Goal: Complete application form

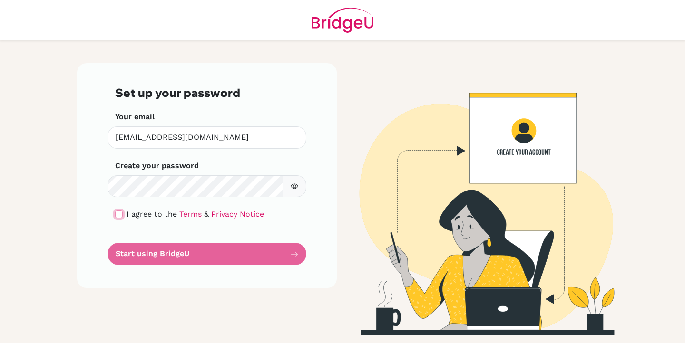
click at [120, 215] on input "checkbox" at bounding box center [119, 215] width 8 height 8
checkbox input "true"
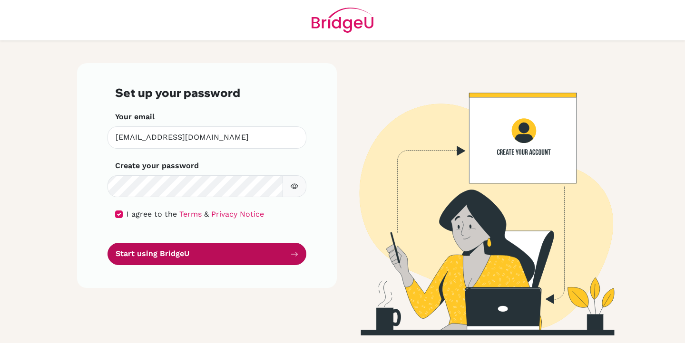
click at [167, 258] on button "Start using BridgeU" at bounding box center [206, 254] width 199 height 22
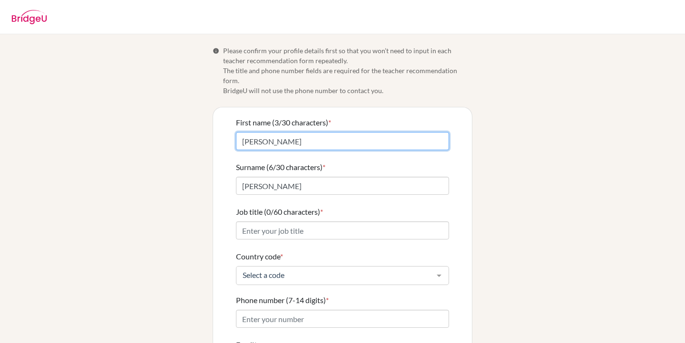
click at [267, 132] on input "[PERSON_NAME]" at bounding box center [342, 141] width 213 height 18
type input "[PERSON_NAME]"
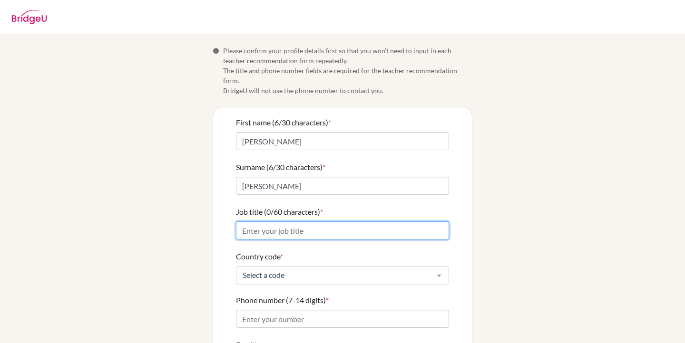
click at [297, 222] on input "Job title (0/60 characters) *" at bounding box center [342, 231] width 213 height 18
type input "Teacher"
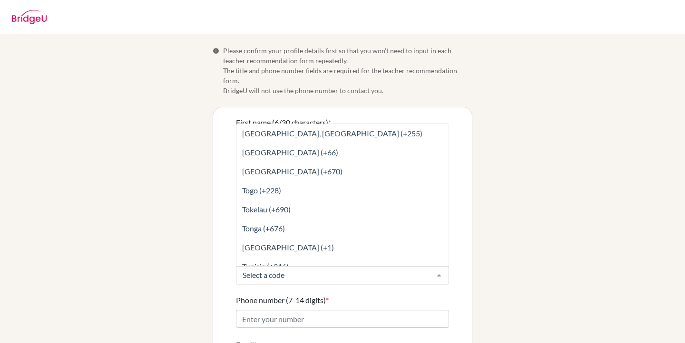
scroll to position [4538, 0]
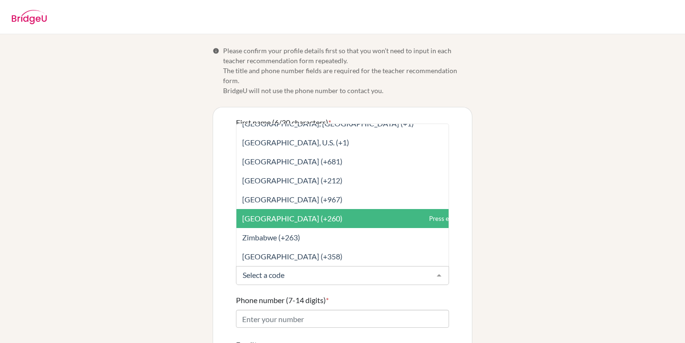
click at [265, 214] on span "[GEOGRAPHIC_DATA] (+260)" at bounding box center [292, 218] width 100 height 9
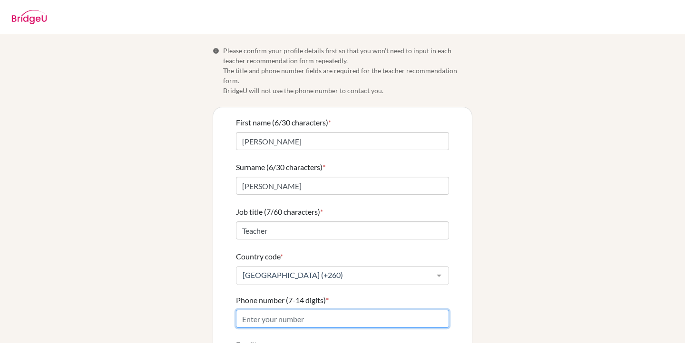
click at [288, 312] on input "Phone number (7-14 digits) *" at bounding box center [342, 319] width 213 height 18
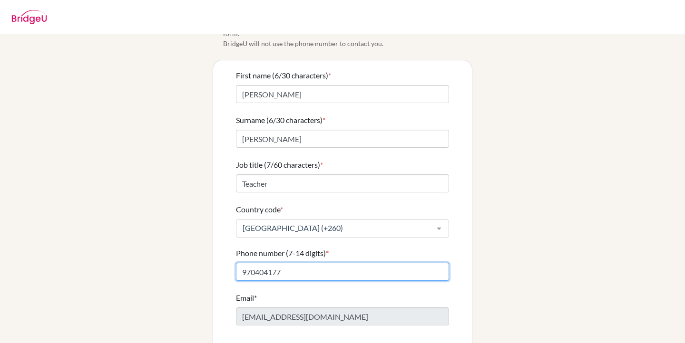
scroll to position [82, 0]
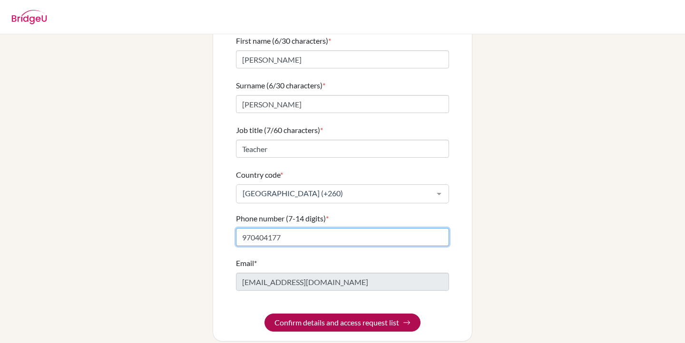
type input "970404177"
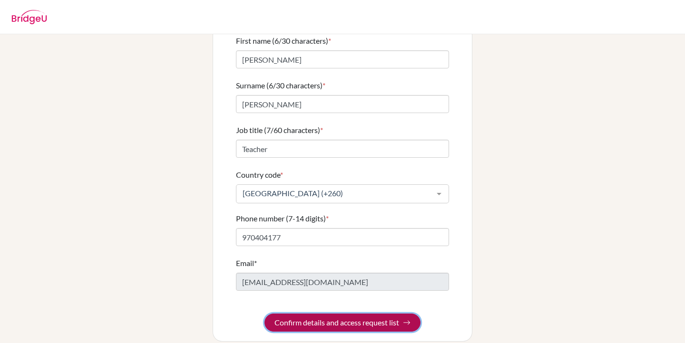
click at [336, 314] on button "Confirm details and access request list" at bounding box center [342, 323] width 156 height 18
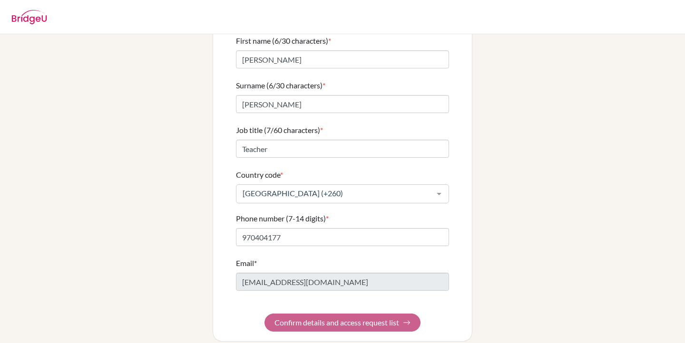
scroll to position [0, 0]
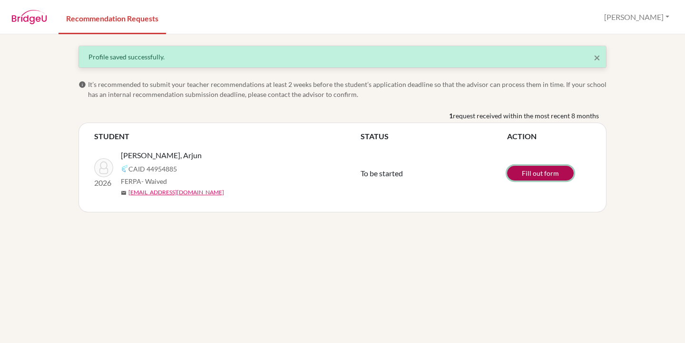
click at [537, 174] on link "Fill out form" at bounding box center [540, 173] width 67 height 15
